Goal: Transaction & Acquisition: Purchase product/service

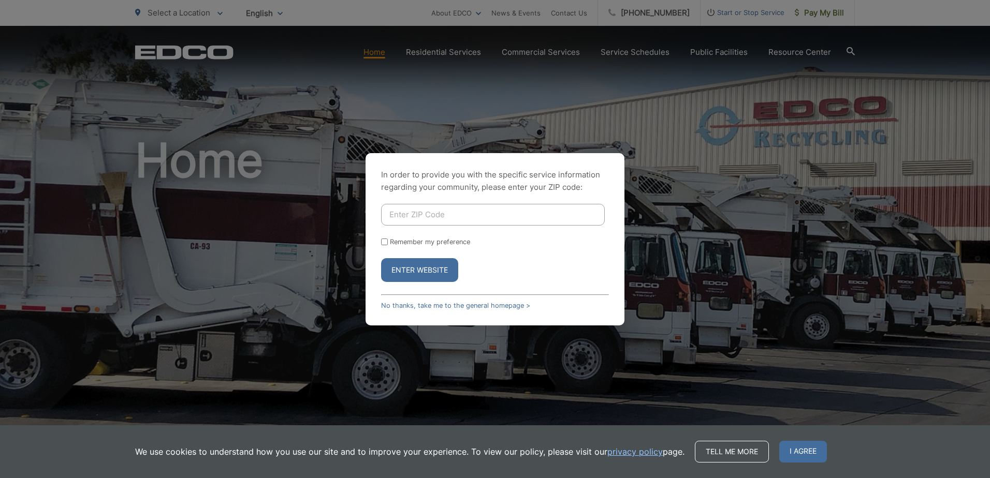
click at [467, 216] on input "Enter ZIP Code" at bounding box center [493, 215] width 224 height 22
click at [392, 270] on button "Enter Website" at bounding box center [419, 270] width 77 height 24
click at [444, 213] on input "Enter ZIP Code" at bounding box center [493, 215] width 224 height 22
type input "90755"
click at [435, 273] on button "Enter Website" at bounding box center [419, 270] width 77 height 24
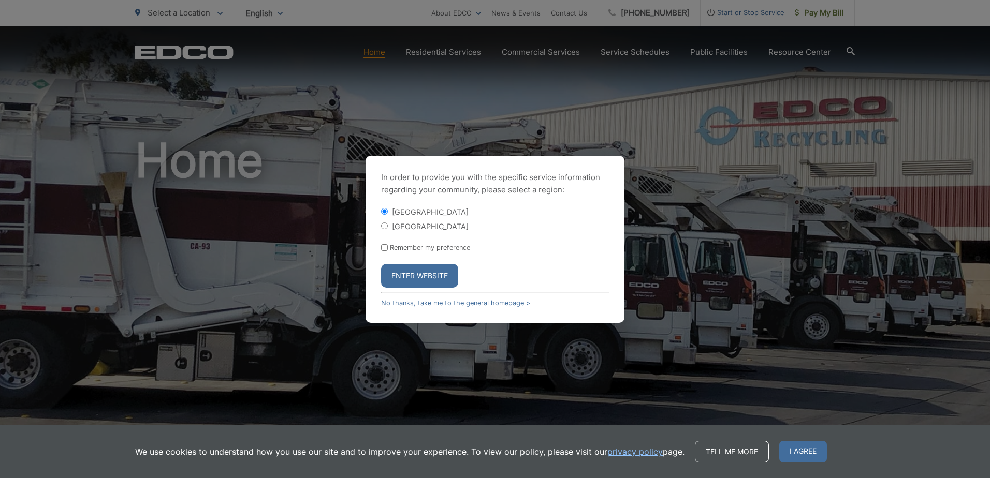
click at [384, 226] on input "[GEOGRAPHIC_DATA]" at bounding box center [384, 226] width 7 height 7
radio input "true"
click at [423, 275] on button "Enter Website" at bounding box center [419, 276] width 77 height 24
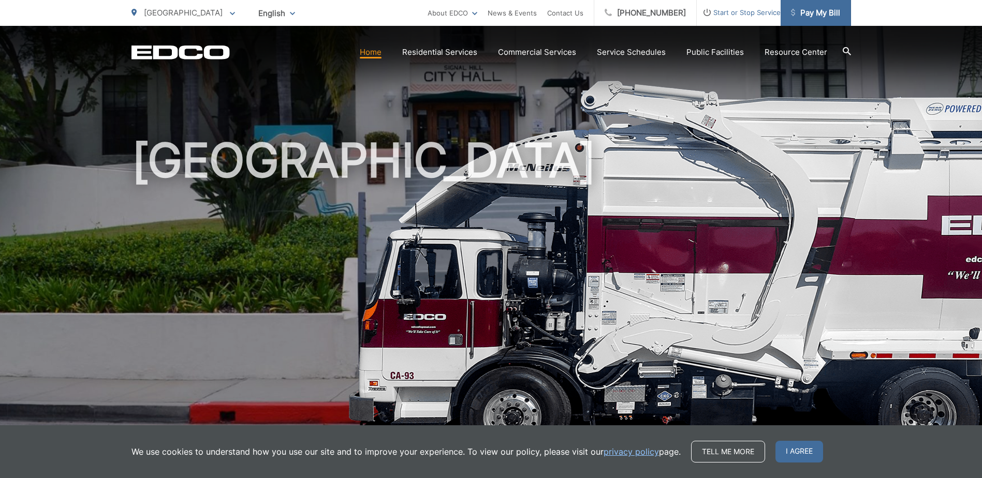
click at [818, 12] on span "Pay My Bill" at bounding box center [815, 13] width 49 height 12
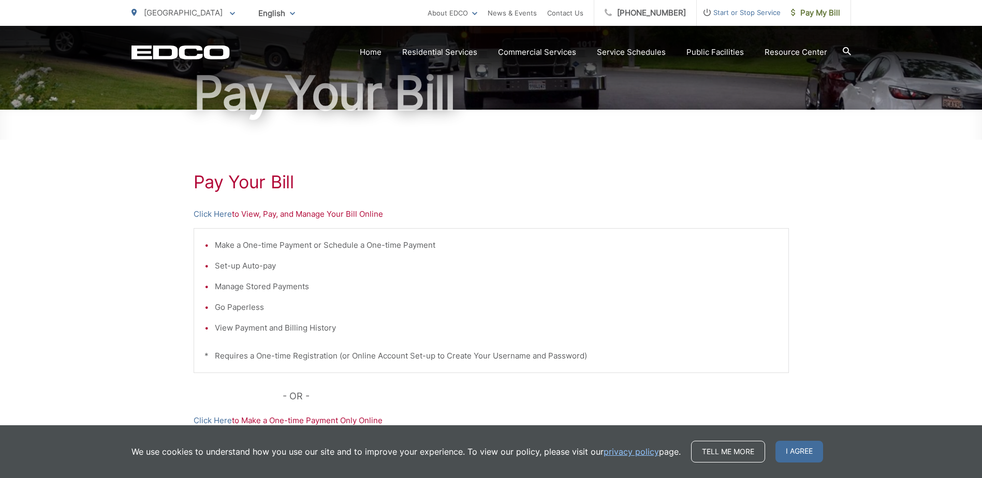
scroll to position [104, 0]
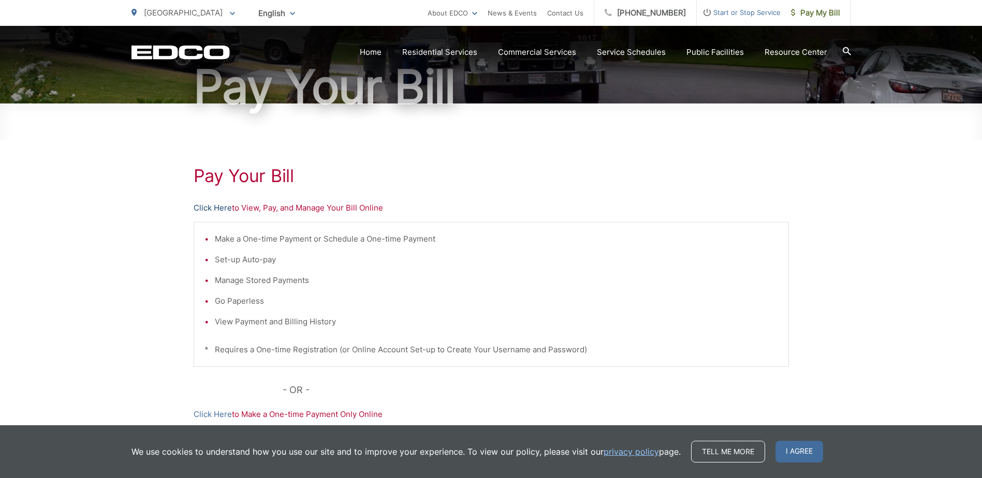
click at [220, 208] on link "Click Here" at bounding box center [213, 208] width 38 height 12
